Goal: Transaction & Acquisition: Purchase product/service

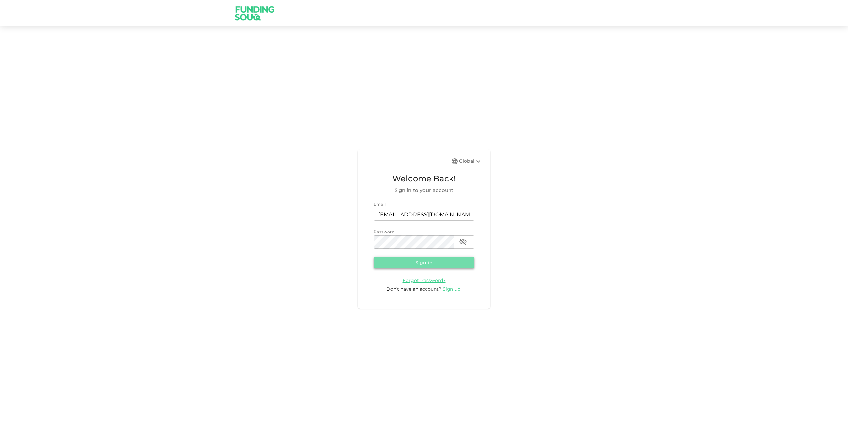
click at [429, 261] on button "Sign in" at bounding box center [424, 263] width 101 height 12
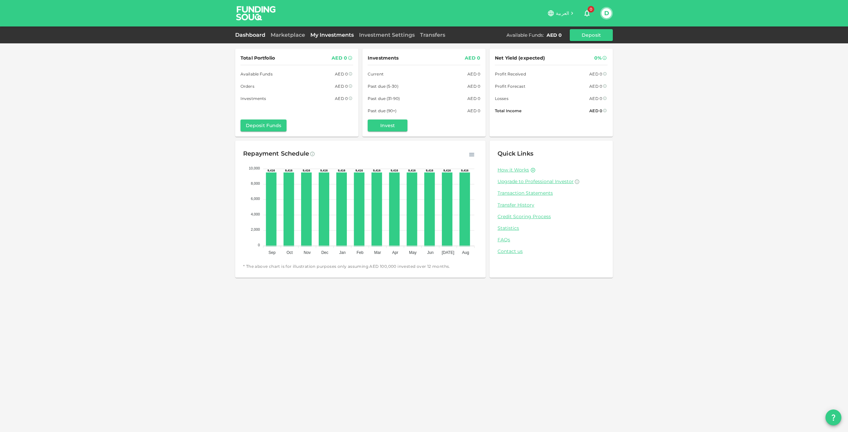
click at [334, 35] on link "My Investments" at bounding box center [332, 35] width 49 height 6
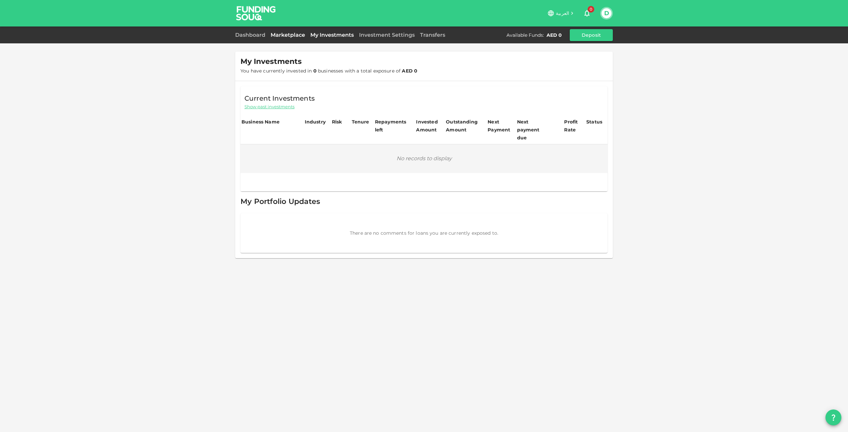
click at [294, 37] on link "Marketplace" at bounding box center [288, 35] width 40 height 6
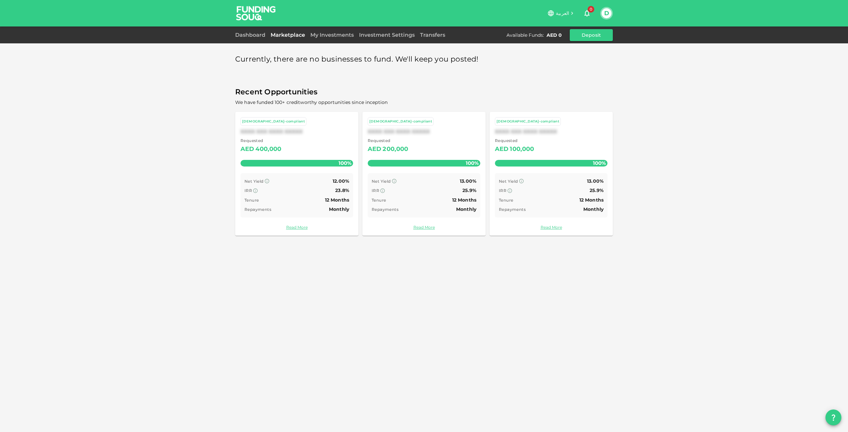
click at [296, 172] on div "Sharia-compliant XXXX XXX XXXX XXXXX Requested AED 400,000 100% Net Yield 12.00…" at bounding box center [296, 174] width 123 height 124
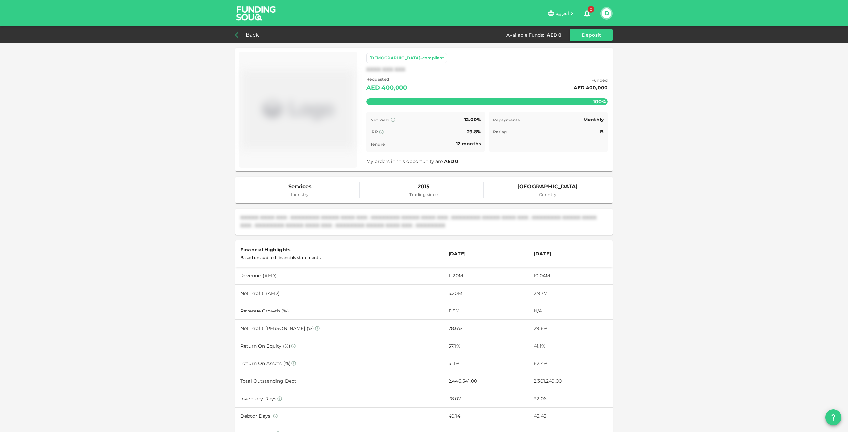
click at [242, 37] on div "Back" at bounding box center [248, 34] width 27 height 9
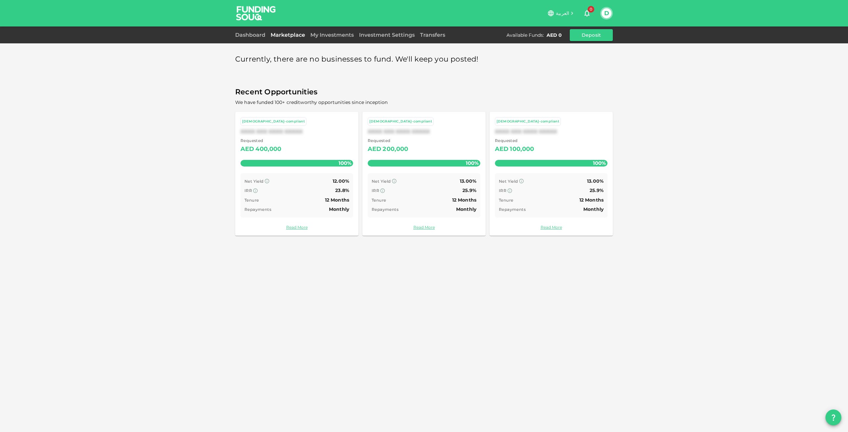
click at [257, 39] on div "Dashboard Marketplace My Investments Investment Settings Transfers Available Fu…" at bounding box center [424, 35] width 378 height 12
click at [256, 32] on link "Dashboard" at bounding box center [251, 35] width 33 height 6
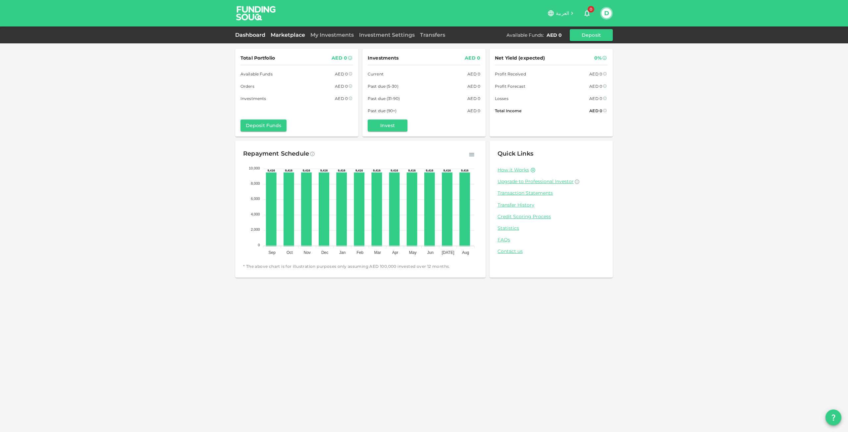
click at [297, 35] on link "Marketplace" at bounding box center [288, 35] width 40 height 6
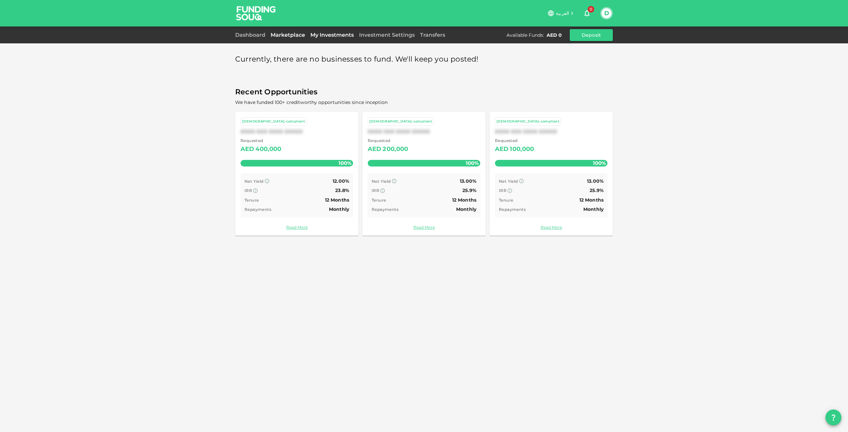
click at [322, 35] on link "My Investments" at bounding box center [332, 35] width 49 height 6
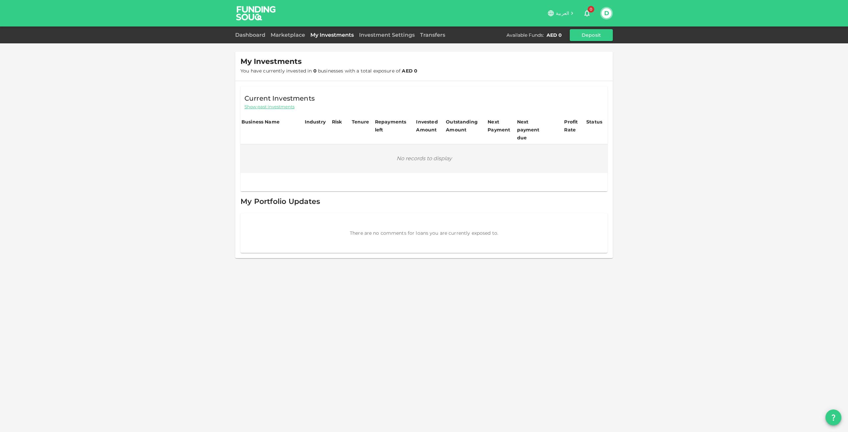
click at [381, 39] on div "Investment Settings" at bounding box center [386, 35] width 61 height 8
click at [395, 34] on link "Investment Settings" at bounding box center [386, 35] width 61 height 6
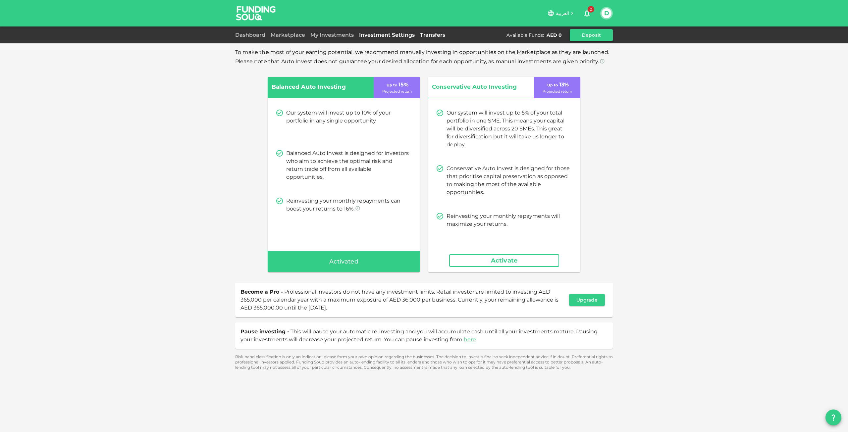
click at [436, 32] on link "Transfers" at bounding box center [432, 35] width 30 height 6
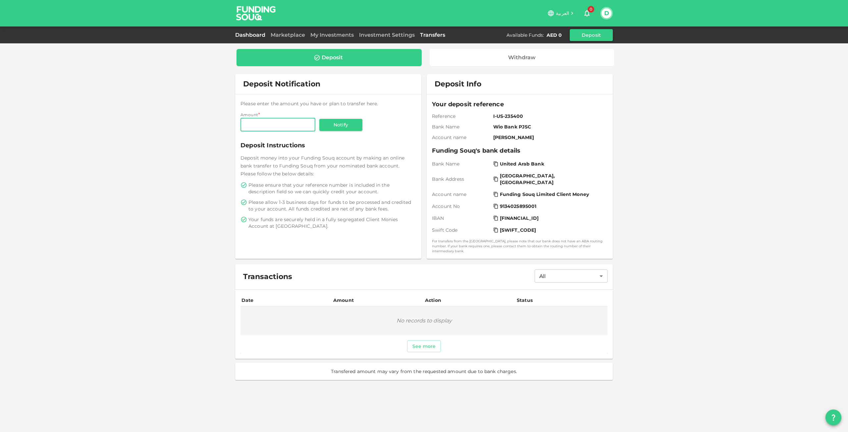
click at [239, 37] on link "Dashboard" at bounding box center [251, 35] width 33 height 6
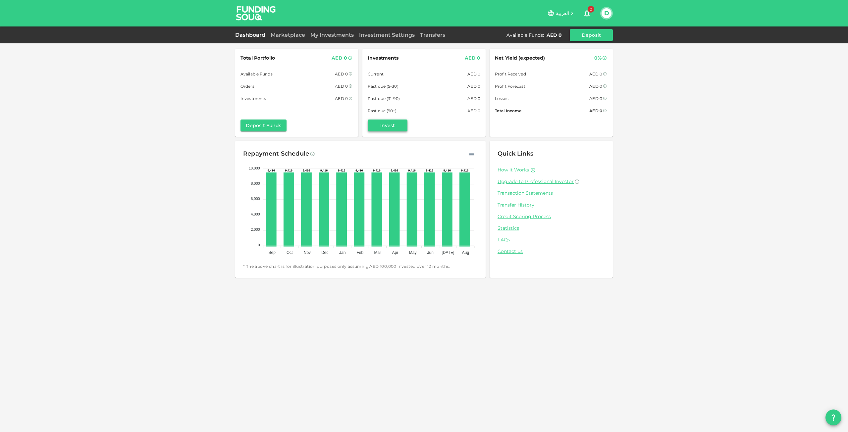
click at [389, 120] on button "Invest" at bounding box center [388, 126] width 40 height 12
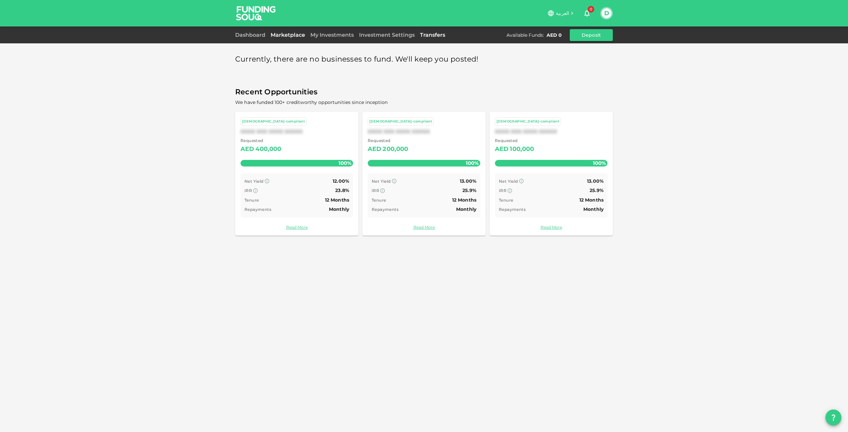
click at [435, 32] on link "Transfers" at bounding box center [432, 35] width 30 height 6
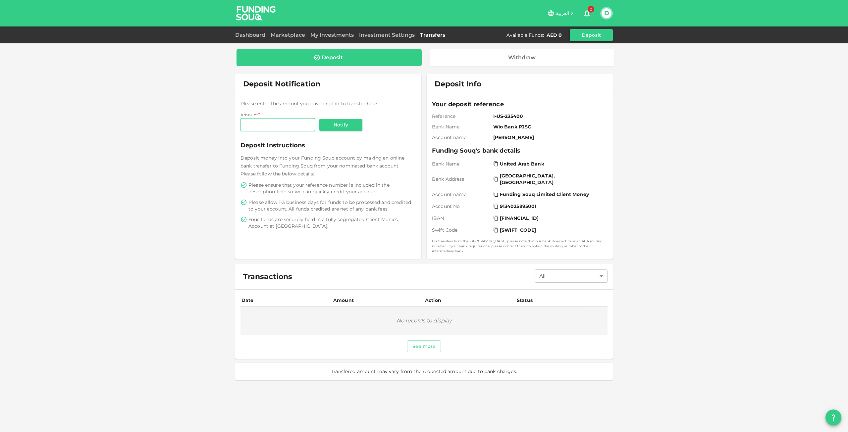
click at [592, 13] on button "0" at bounding box center [586, 13] width 13 height 13
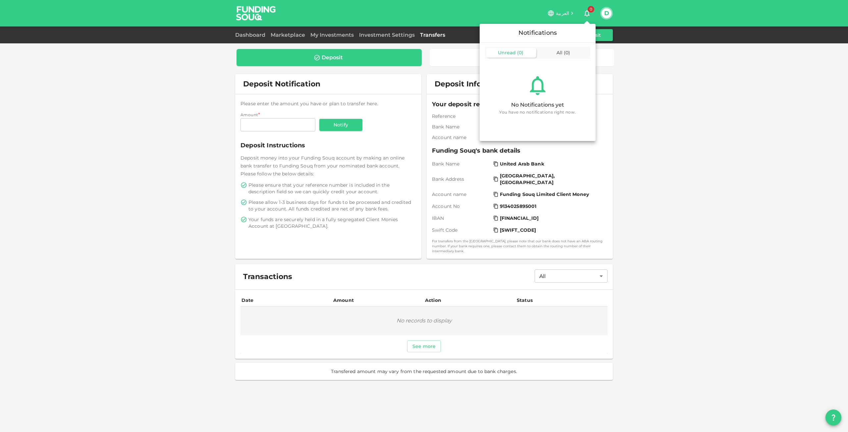
click at [650, 59] on div at bounding box center [424, 216] width 848 height 432
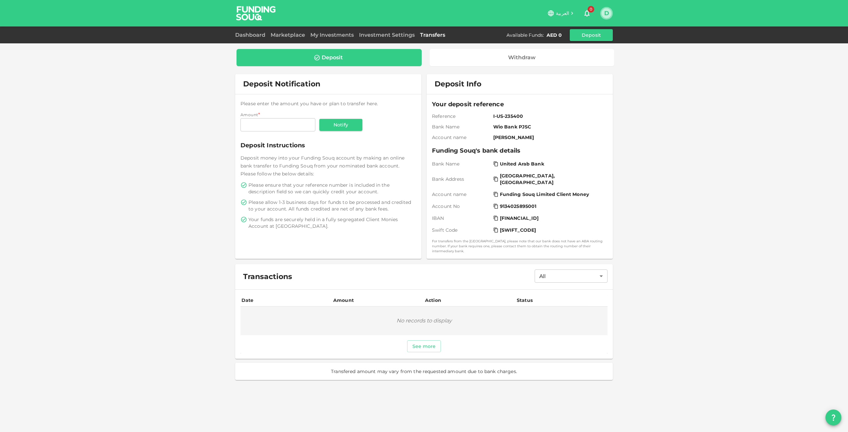
click at [606, 10] on button "D" at bounding box center [606, 13] width 10 height 10
click at [550, 50] on link "My Profile" at bounding box center [580, 49] width 61 height 11
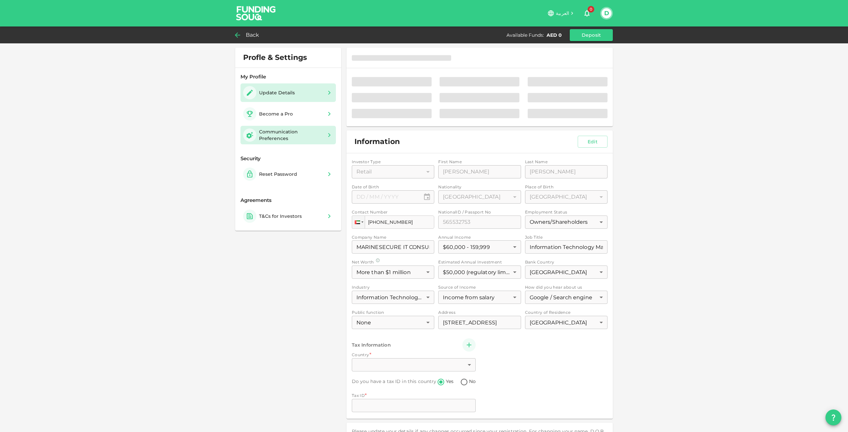
type input "⁦⁨19⁩ / ⁨06⁩ / ⁨1979⁩⁩"
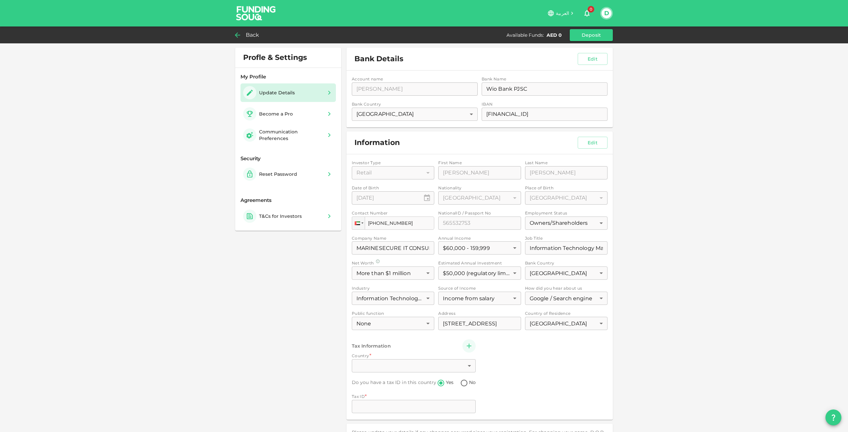
click at [405, 362] on div "Investor Type Retail 1 ​ First Name First Name Daniel First Name Last Name Last…" at bounding box center [480, 287] width 256 height 255
click at [376, 410] on div "Investor Type Retail 1 ​ First Name First Name Daniel First Name Last Name Last…" at bounding box center [480, 287] width 256 height 255
click at [279, 115] on div "Become a Pro" at bounding box center [276, 114] width 34 height 7
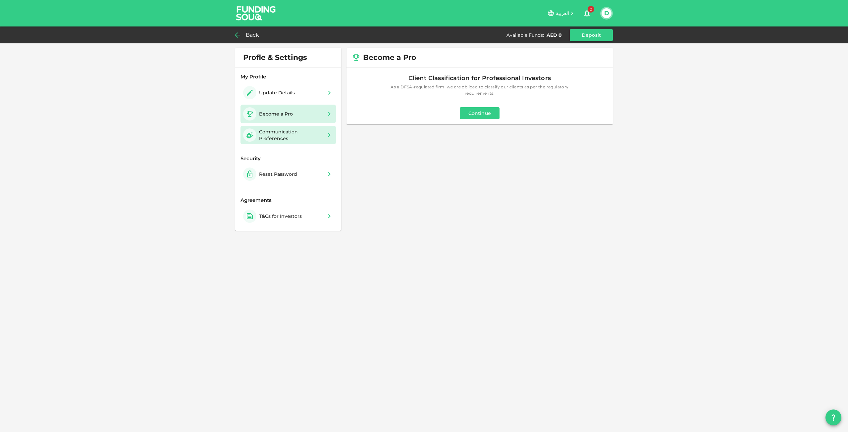
click at [307, 140] on div "Communication Preferences" at bounding box center [291, 135] width 64 height 13
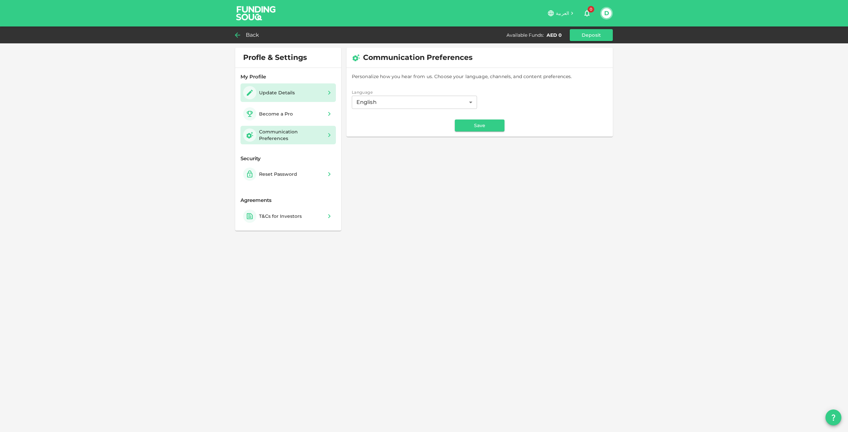
click at [290, 85] on div "Update Details" at bounding box center [287, 92] width 95 height 19
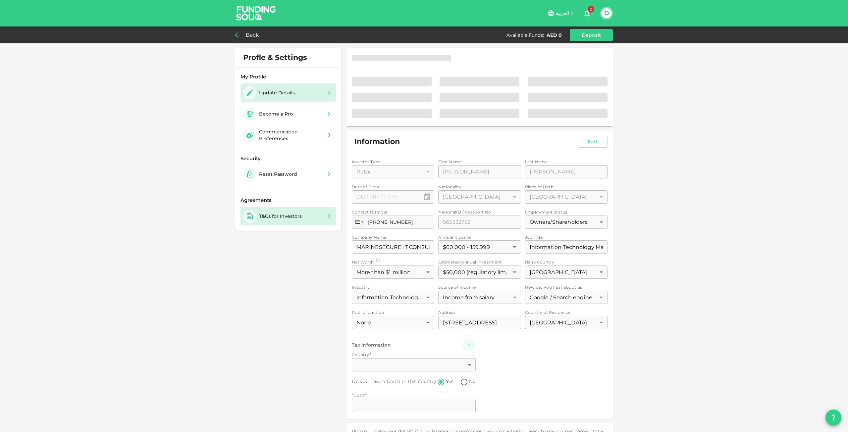
type input "⁦⁨19⁩ / ⁨06⁩ / ⁨1979⁩⁩"
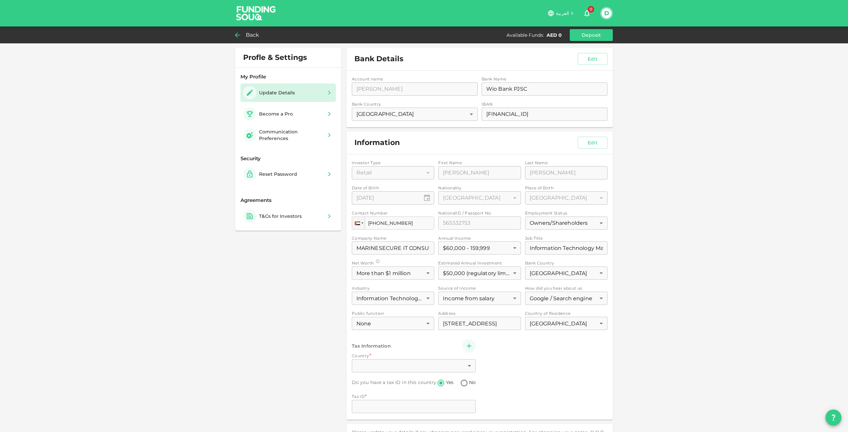
click at [254, 36] on span "Back" at bounding box center [253, 34] width 14 height 9
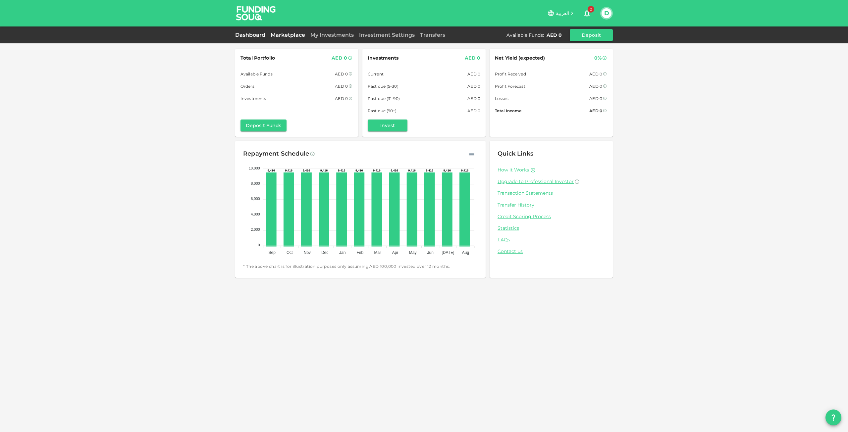
click at [291, 35] on link "Marketplace" at bounding box center [288, 35] width 40 height 6
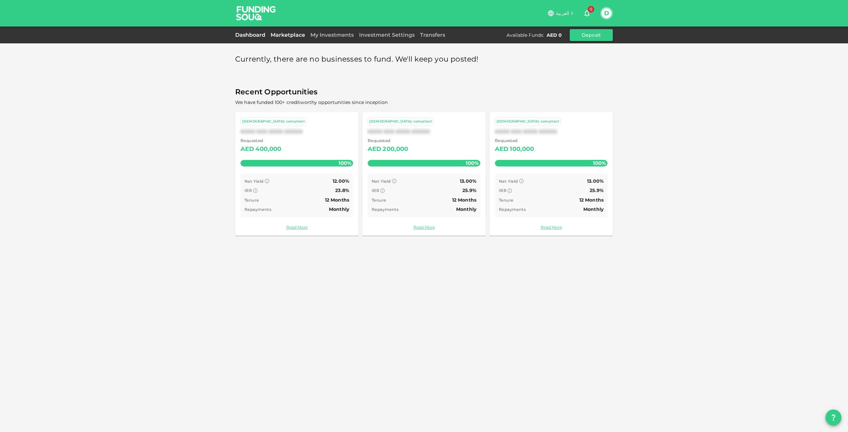
click at [262, 34] on link "Dashboard" at bounding box center [251, 35] width 33 height 6
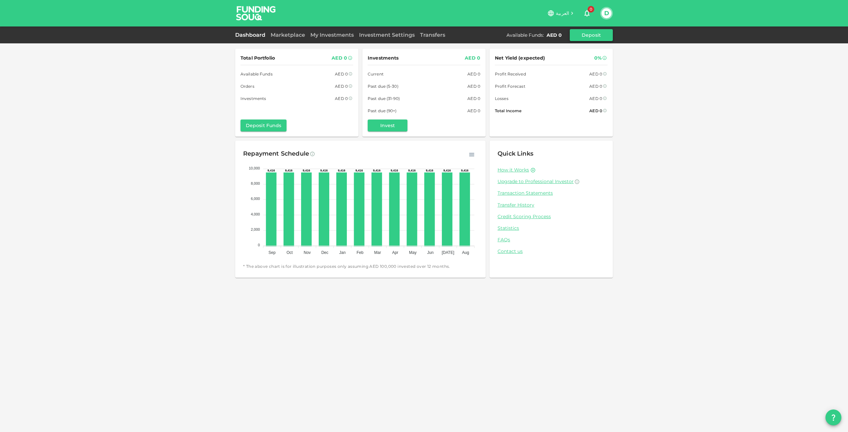
click at [601, 37] on button "Deposit" at bounding box center [591, 35] width 43 height 12
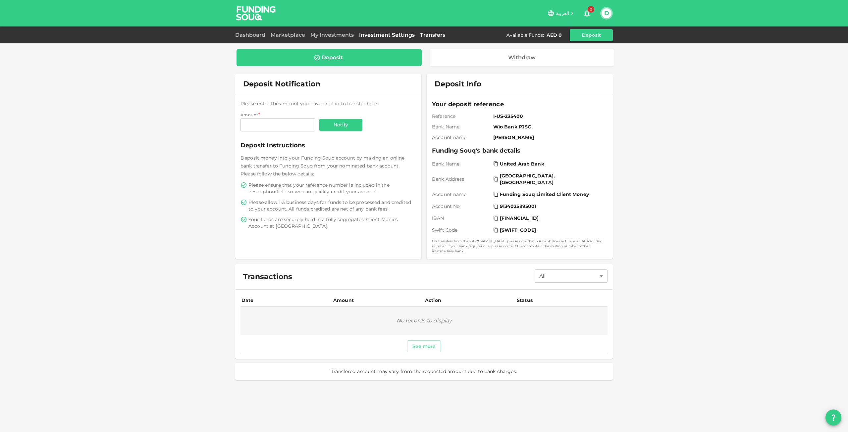
click at [394, 35] on link "Investment Settings" at bounding box center [386, 35] width 61 height 6
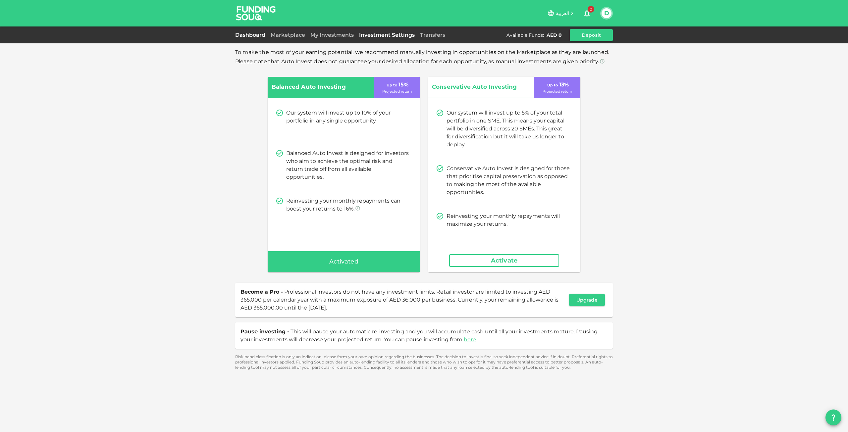
click at [260, 36] on link "Dashboard" at bounding box center [251, 35] width 33 height 6
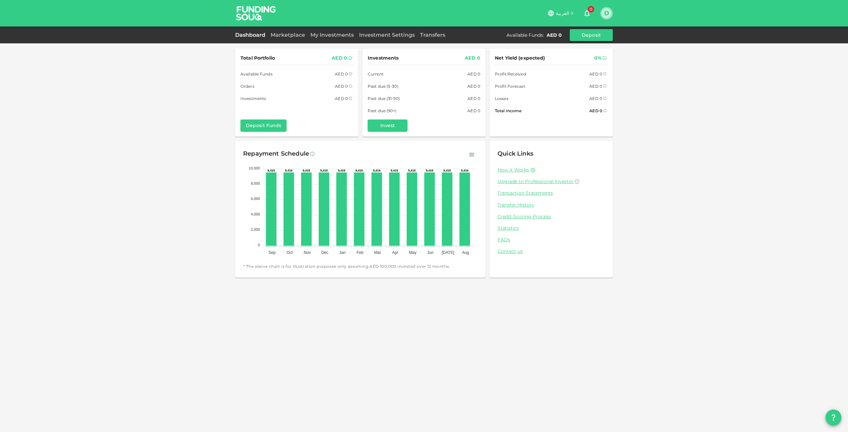
click at [610, 14] on button "D" at bounding box center [606, 13] width 10 height 10
click at [254, 13] on div at bounding box center [424, 216] width 848 height 432
click at [606, 14] on button "D" at bounding box center [606, 13] width 10 height 10
click at [590, 12] on div at bounding box center [424, 216] width 848 height 432
click at [591, 20] on div "0" at bounding box center [586, 13] width 21 height 13
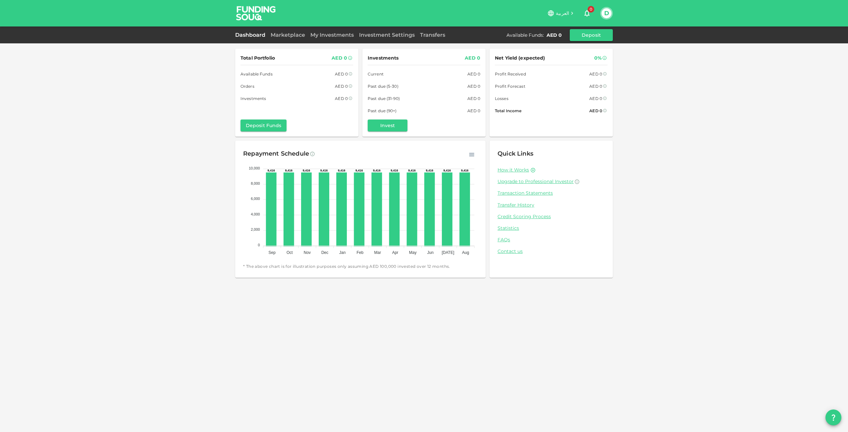
click at [590, 17] on button "0" at bounding box center [586, 13] width 13 height 13
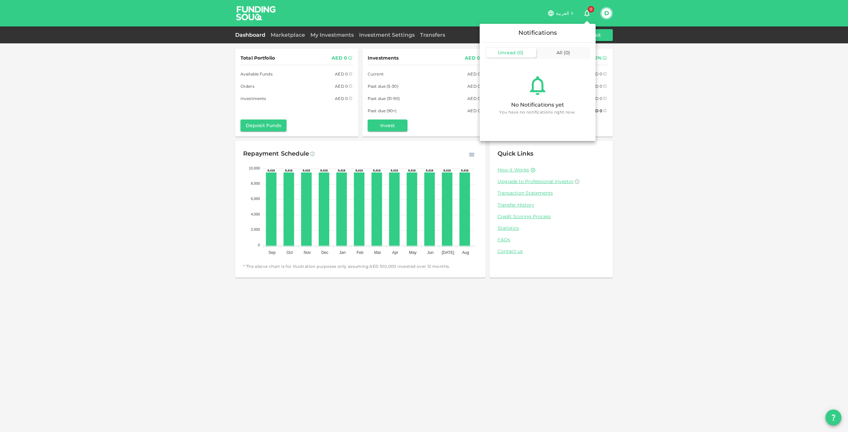
drag, startPoint x: 672, startPoint y: 115, endPoint x: 668, endPoint y: 109, distance: 7.9
click at [671, 114] on div at bounding box center [424, 216] width 848 height 432
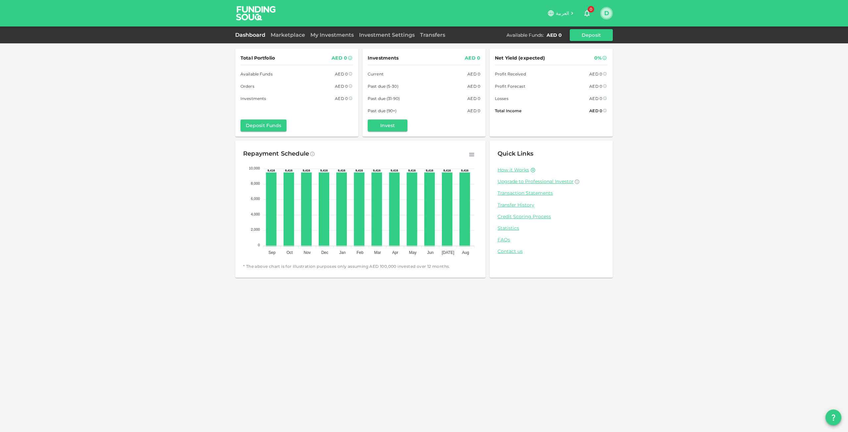
click at [606, 9] on button "D" at bounding box center [606, 13] width 10 height 10
click at [573, 26] on h6 "dmiddleton@marinesecure.ae" at bounding box center [580, 28] width 53 height 7
click at [648, 148] on div at bounding box center [424, 216] width 848 height 432
click at [506, 241] on link "FAQs" at bounding box center [550, 240] width 107 height 6
click at [366, 35] on link "Investment Settings" at bounding box center [386, 35] width 61 height 6
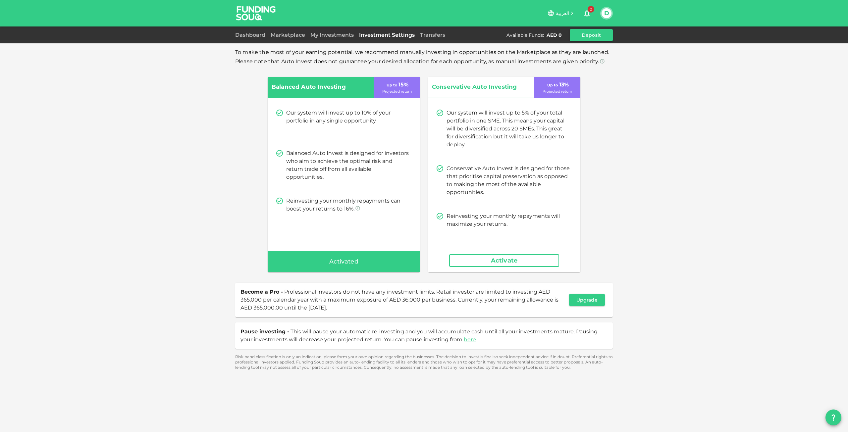
drag, startPoint x: 680, startPoint y: 205, endPoint x: 671, endPoint y: 211, distance: 10.6
click at [681, 205] on div "To make the most of your earning potential, we recommend manually investing in …" at bounding box center [424, 216] width 848 height 432
click at [599, 304] on button "Upgrade" at bounding box center [587, 300] width 36 height 12
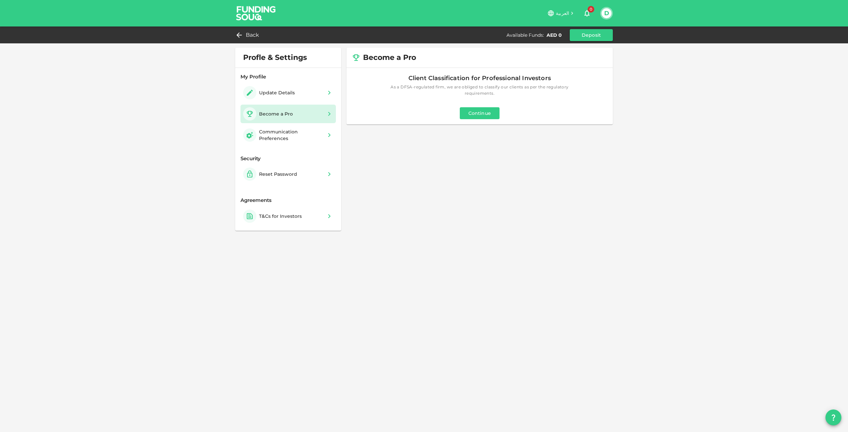
click at [465, 113] on button "Continue" at bounding box center [480, 113] width 40 height 12
click at [379, 103] on input "Yes" at bounding box center [382, 103] width 10 height 9
radio input "true"
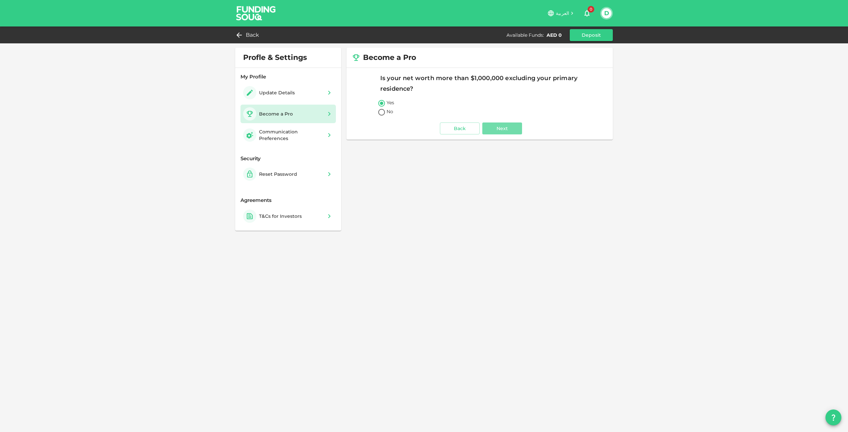
click at [509, 131] on button "Next" at bounding box center [502, 129] width 40 height 12
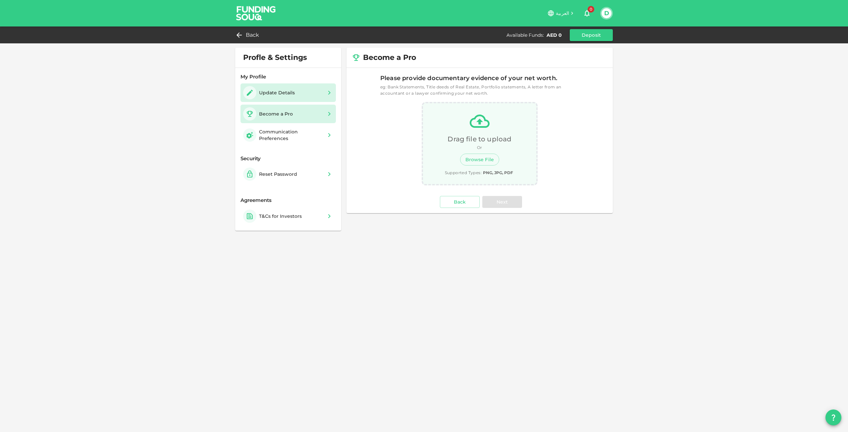
click at [291, 97] on div "Update Details" at bounding box center [270, 92] width 54 height 13
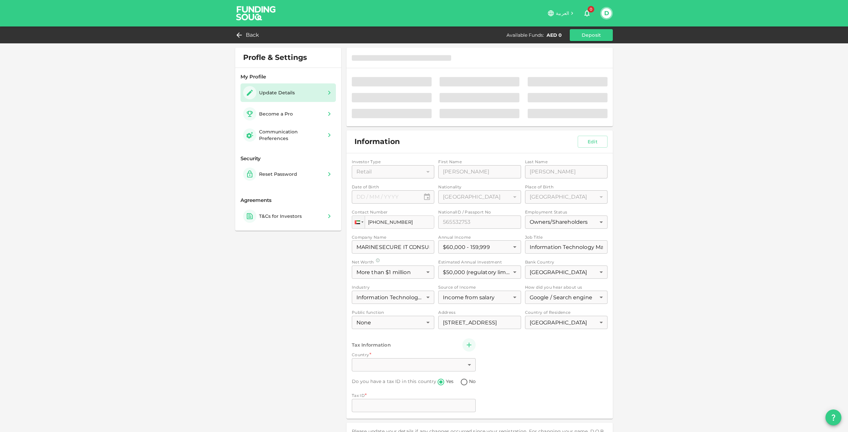
type input "⁦⁨19⁩ / ⁨06⁩ / ⁨1979⁩⁩"
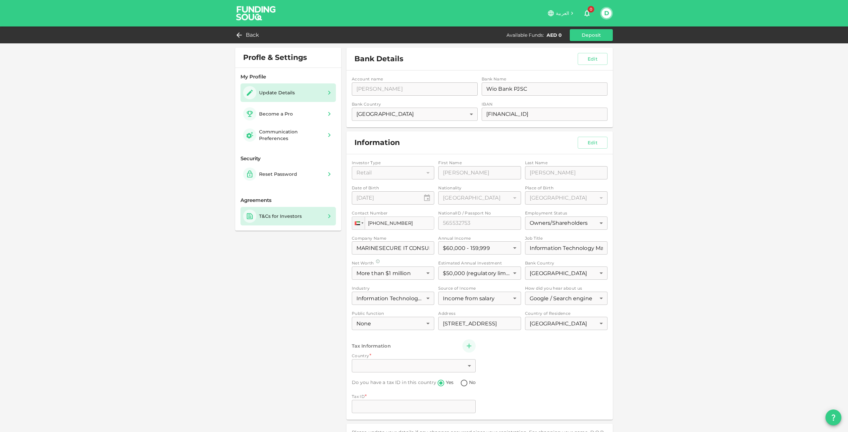
click at [284, 219] on div "T&Cs for Investors" at bounding box center [280, 216] width 43 height 7
click at [607, 38] on button "Deposit" at bounding box center [591, 35] width 43 height 12
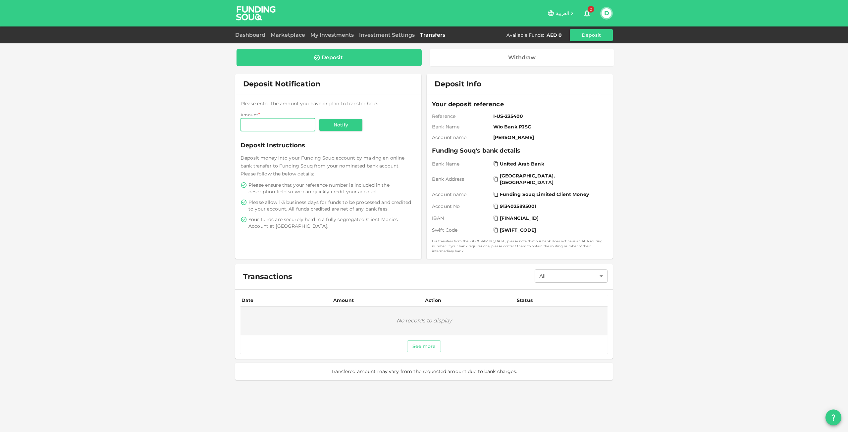
click at [257, 123] on input "Amount" at bounding box center [277, 124] width 75 height 13
type input "10,000"
click at [347, 119] on div "Amount Amount 10,000 Amount Notify" at bounding box center [303, 122] width 126 height 21
click at [346, 123] on button "Notify" at bounding box center [340, 125] width 43 height 12
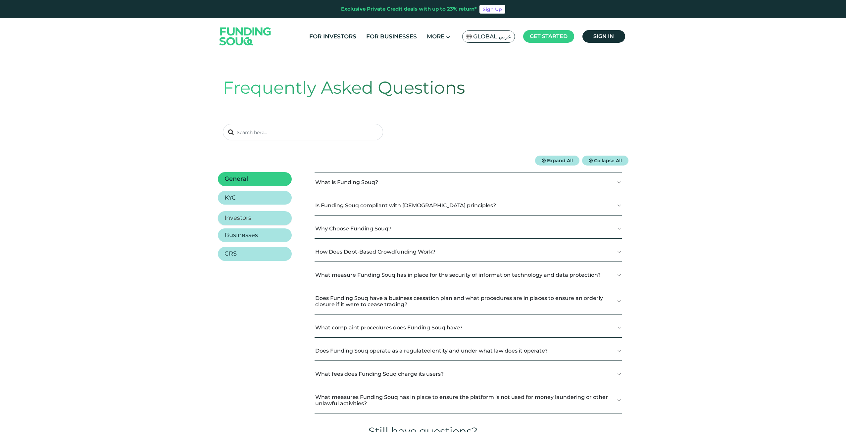
click at [255, 219] on link "Investors" at bounding box center [255, 218] width 74 height 14
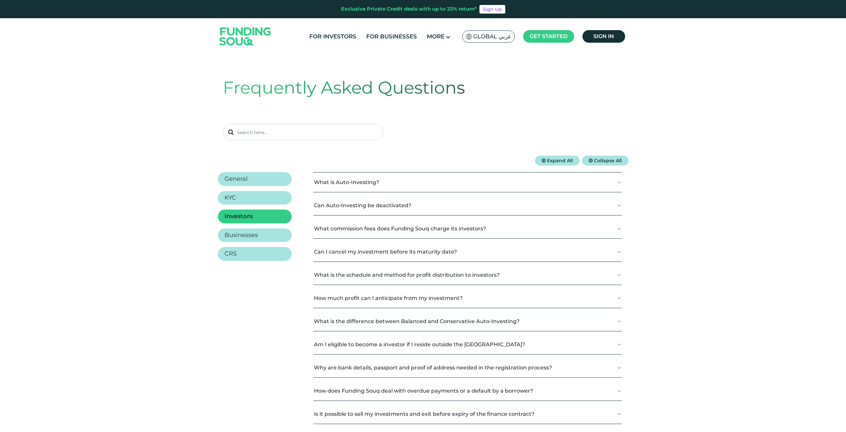
click at [565, 161] on span "Expand All" at bounding box center [560, 161] width 26 height 6
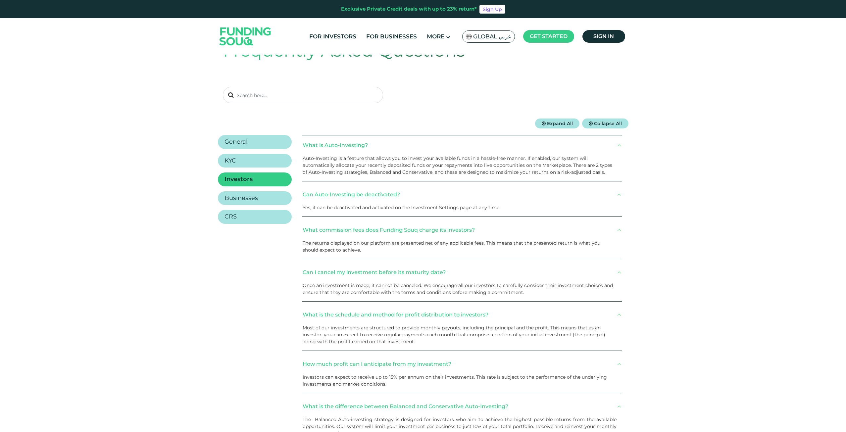
scroll to position [17, 0]
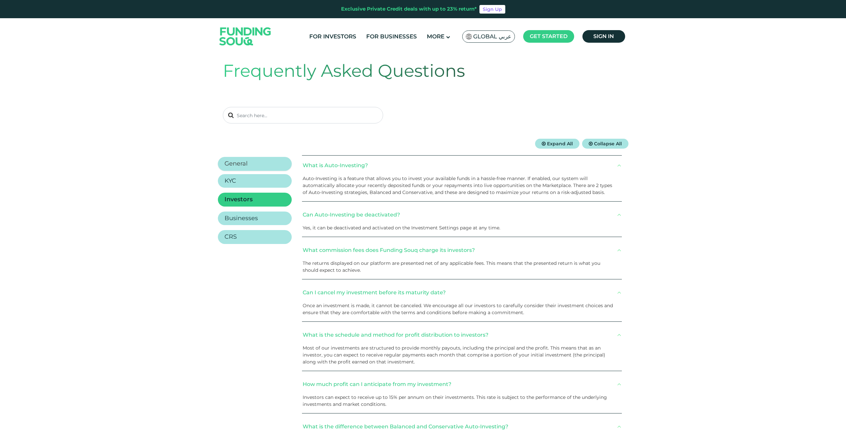
click at [244, 161] on h2 "General" at bounding box center [236, 163] width 23 height 7
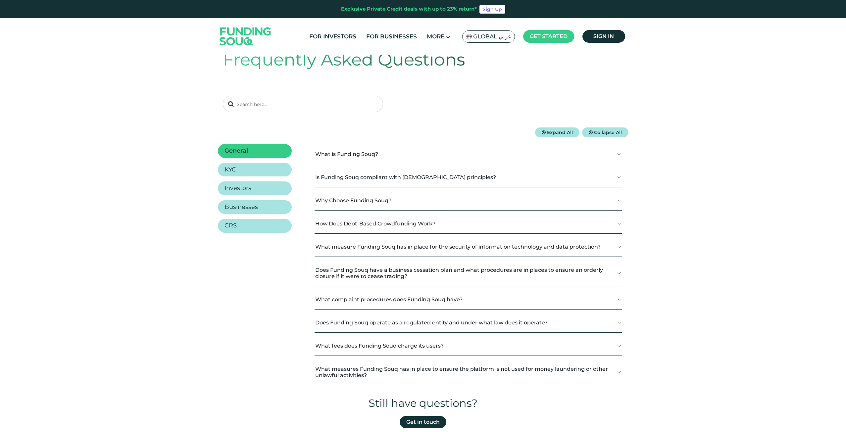
scroll to position [132, 0]
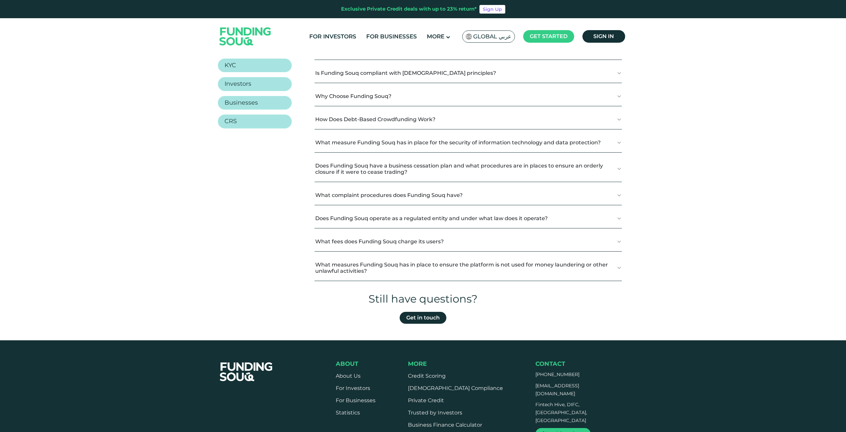
click at [467, 243] on button "What fees does Funding Souq charge its users?" at bounding box center [468, 242] width 307 height 20
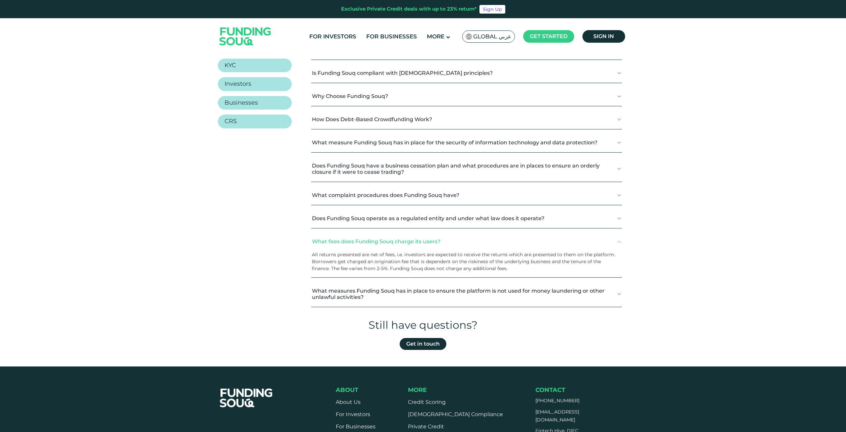
click at [515, 297] on button "What measures Funding Souq has in place to ensure the platform is not used for …" at bounding box center [466, 294] width 311 height 26
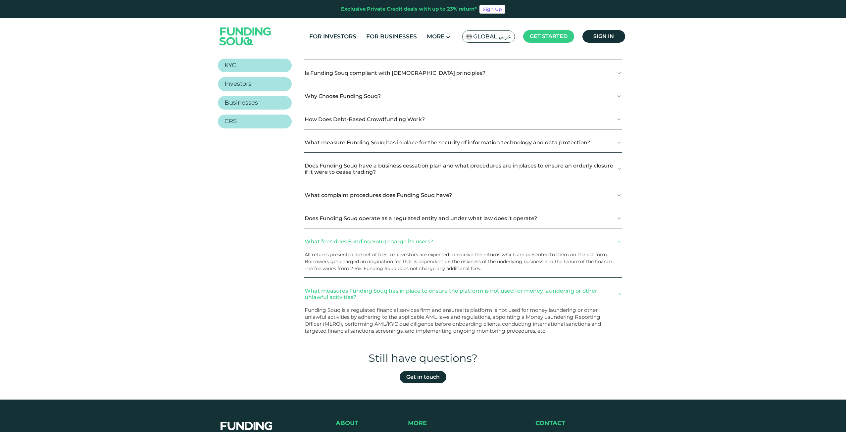
click at [430, 197] on button "What complaint procedures does Funding Souq have?" at bounding box center [463, 195] width 318 height 20
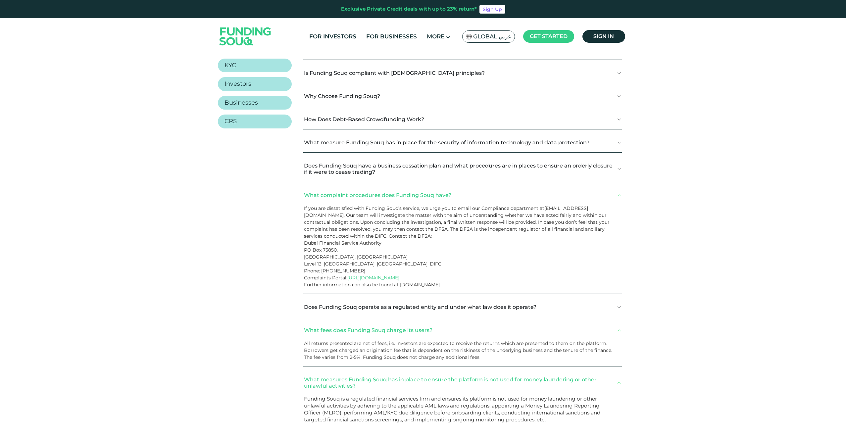
click at [459, 175] on button "Does Funding Souq have a business cessation plan and what procedures are in pla…" at bounding box center [462, 169] width 319 height 26
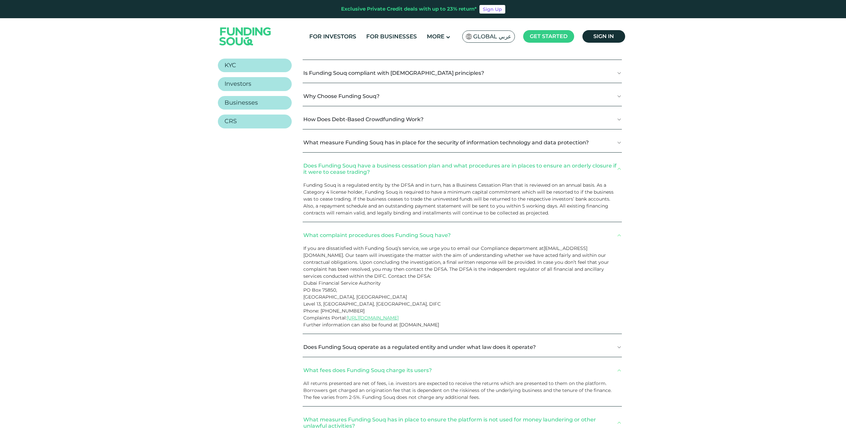
click at [472, 143] on button "What measure Funding Souq has in place for the security of information technolo…" at bounding box center [462, 143] width 319 height 20
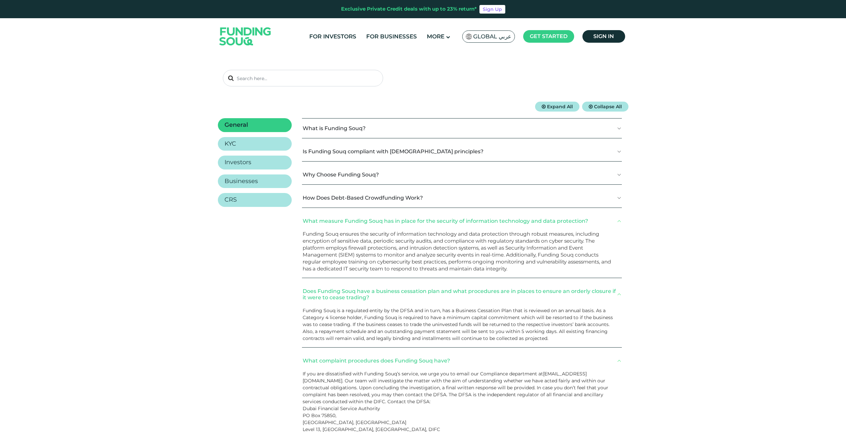
scroll to position [44, 0]
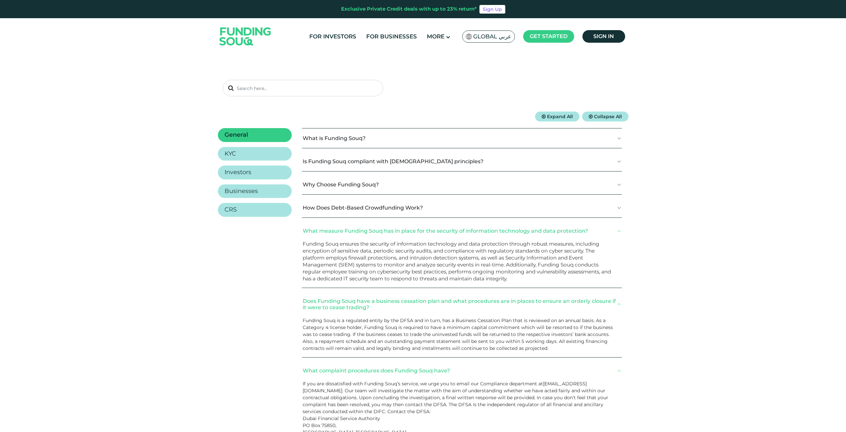
click at [386, 201] on button "How Does Debt-Based Crowdfunding Work?" at bounding box center [462, 208] width 320 height 20
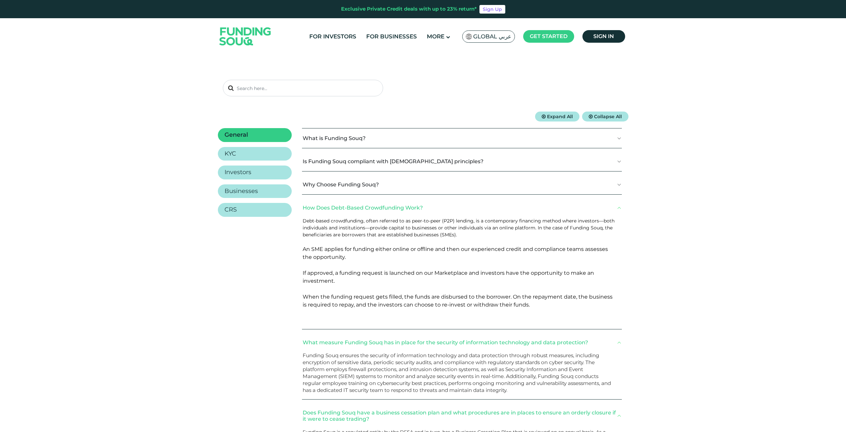
click at [430, 172] on div "What is Funding Souq? Funding Souq is a crowdfunding platform that connects est…" at bounding box center [462, 422] width 320 height 588
click at [421, 185] on button "Why Choose Funding Souq?" at bounding box center [462, 185] width 320 height 20
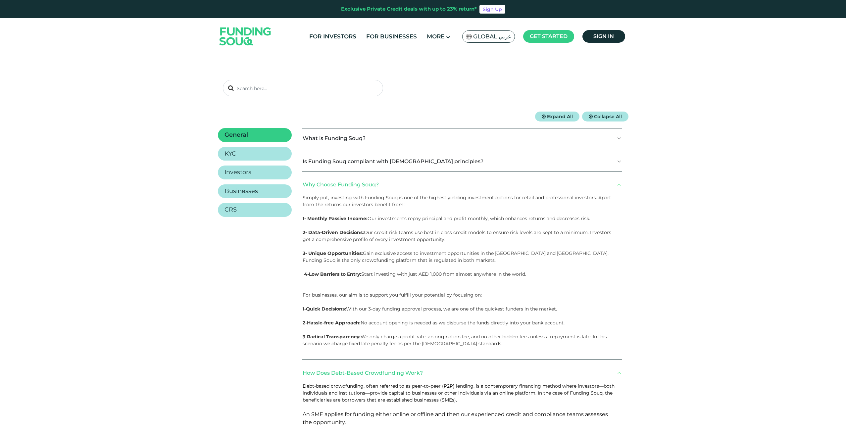
click at [444, 167] on button "Is Funding Souq compliant with [DEMOGRAPHIC_DATA] principles?" at bounding box center [462, 162] width 320 height 20
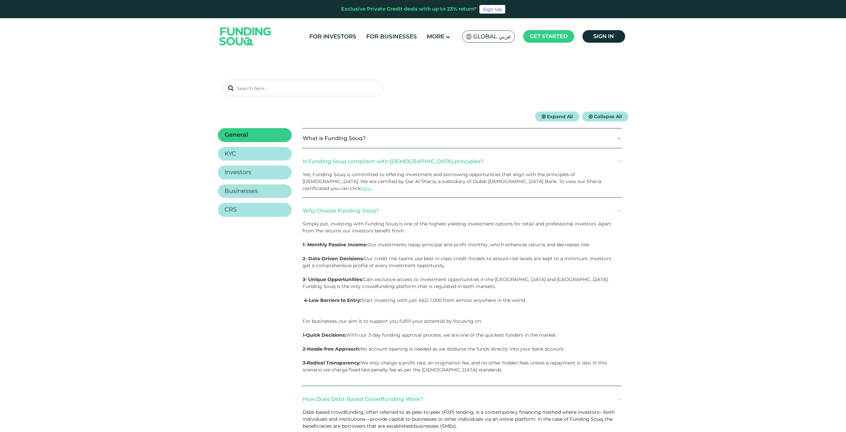
click at [455, 142] on button "What is Funding Souq?" at bounding box center [462, 139] width 320 height 20
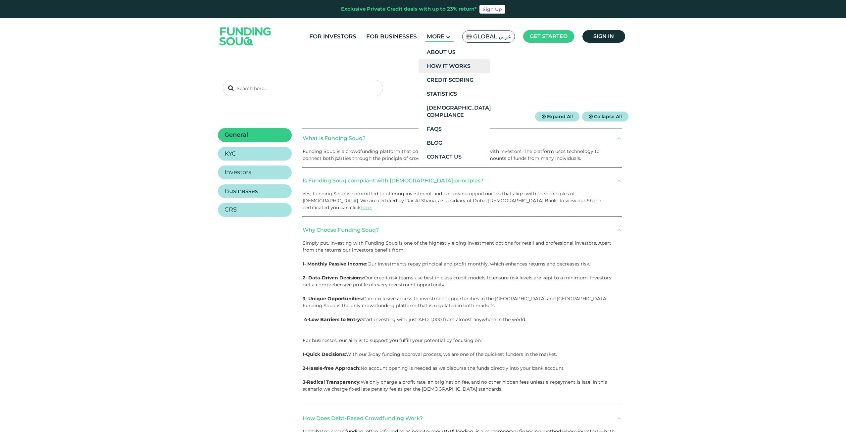
click at [446, 62] on link "How It Works" at bounding box center [454, 66] width 71 height 14
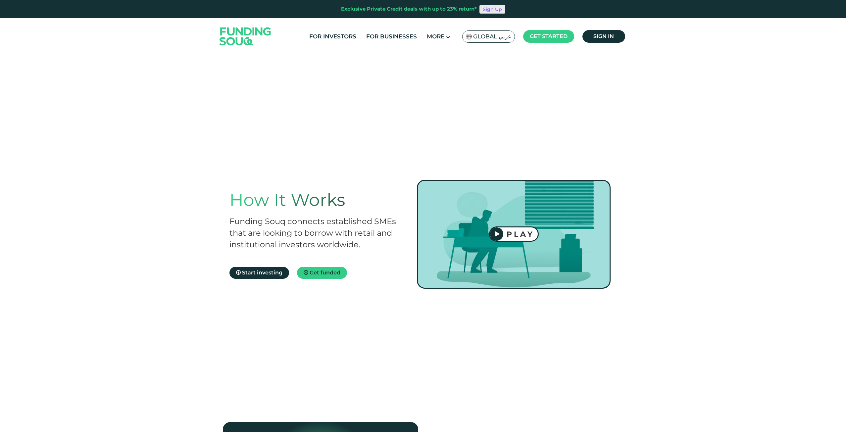
click at [492, 9] on link "Sign Up" at bounding box center [493, 9] width 26 height 9
click at [494, 11] on link "Sign Up" at bounding box center [493, 9] width 26 height 9
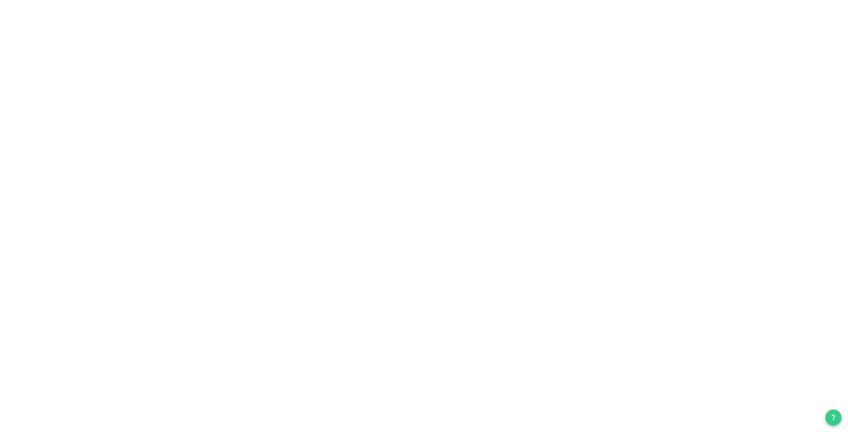
click at [840, 422] on div at bounding box center [833, 418] width 16 height 16
click at [840, 420] on button "question" at bounding box center [833, 418] width 16 height 16
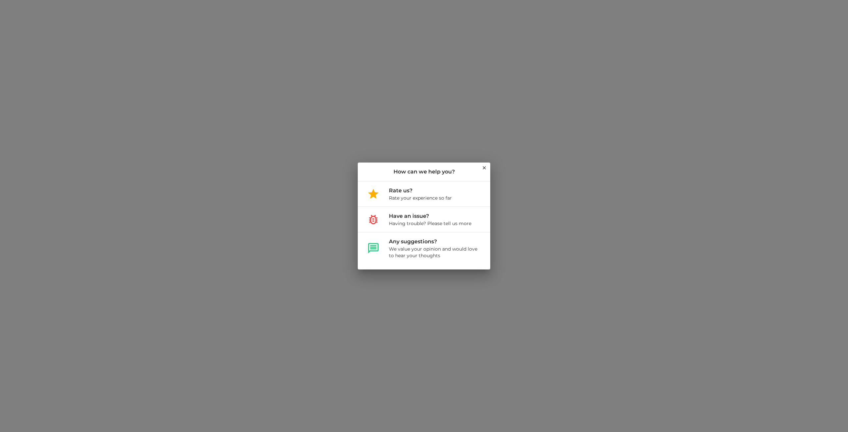
drag, startPoint x: 484, startPoint y: 170, endPoint x: 477, endPoint y: 151, distance: 20.5
click at [484, 170] on icon at bounding box center [484, 167] width 5 height 5
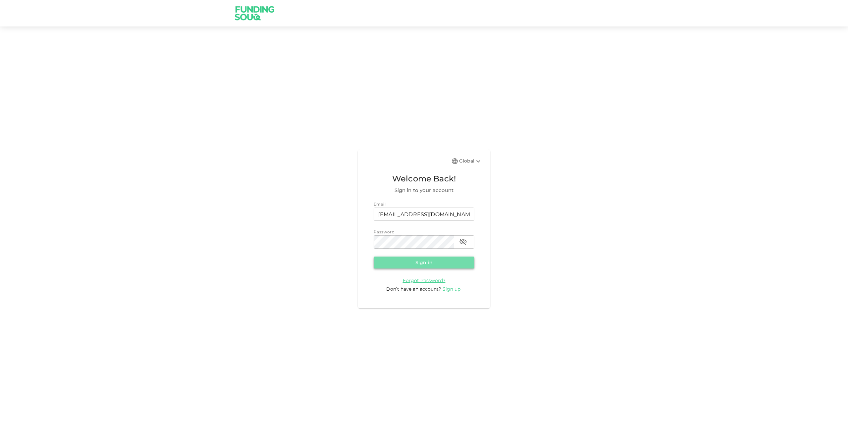
click at [421, 263] on button "Sign in" at bounding box center [424, 263] width 101 height 12
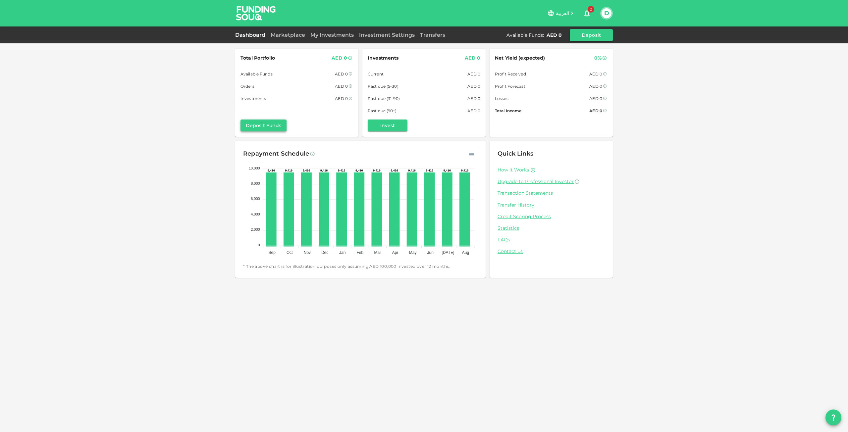
click at [265, 126] on button "Deposit Funds" at bounding box center [263, 126] width 46 height 12
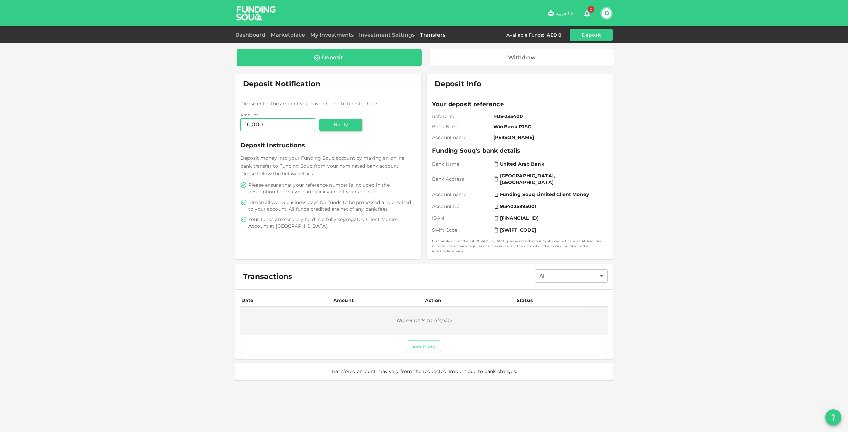
type input "10,000"
click at [349, 124] on button "Notify" at bounding box center [340, 125] width 43 height 12
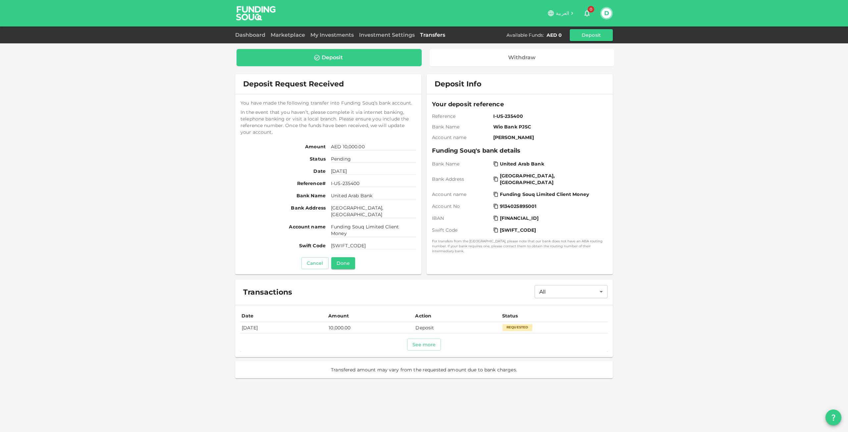
click at [525, 326] on div "Requested" at bounding box center [517, 327] width 30 height 7
click at [256, 35] on link "Dashboard" at bounding box center [251, 35] width 33 height 6
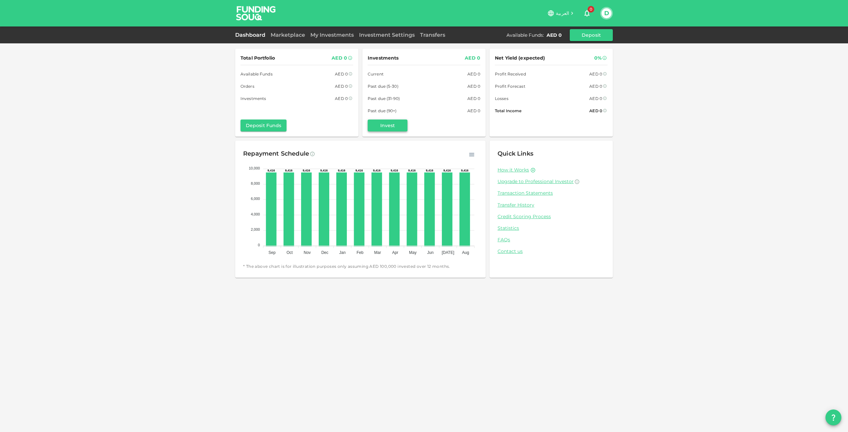
click at [397, 124] on button "Invest" at bounding box center [388, 126] width 40 height 12
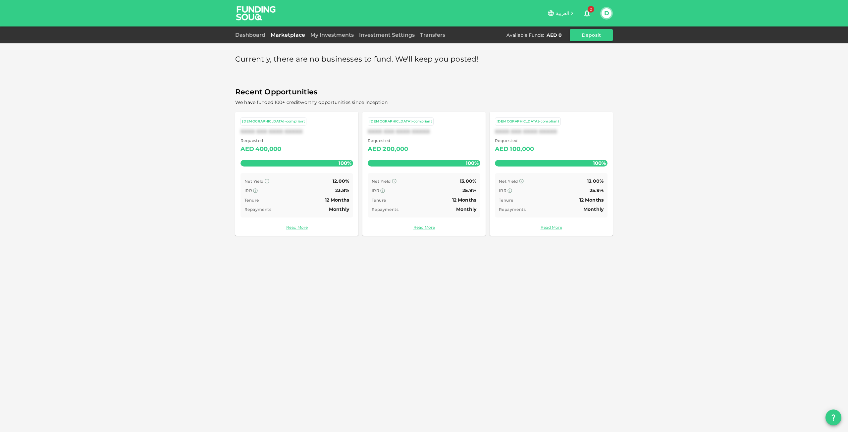
click at [265, 132] on div "XXXX XXX XXXX XXXXX" at bounding box center [296, 132] width 113 height 6
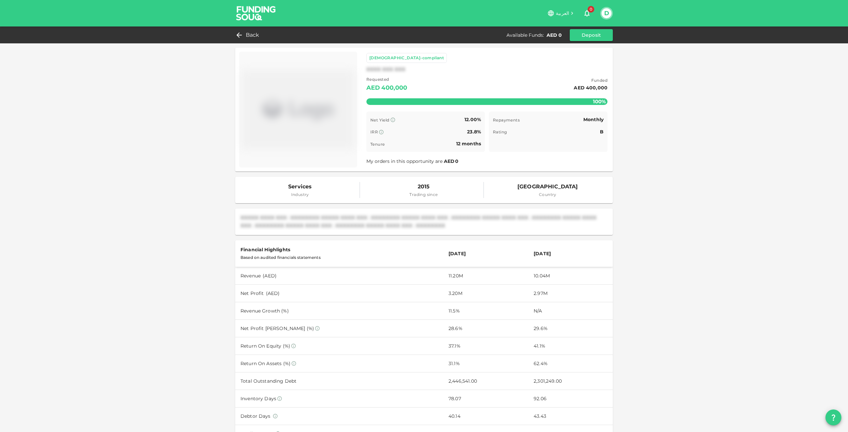
click at [246, 6] on img at bounding box center [256, 13] width 50 height 26
